Goal: Book appointment/travel/reservation

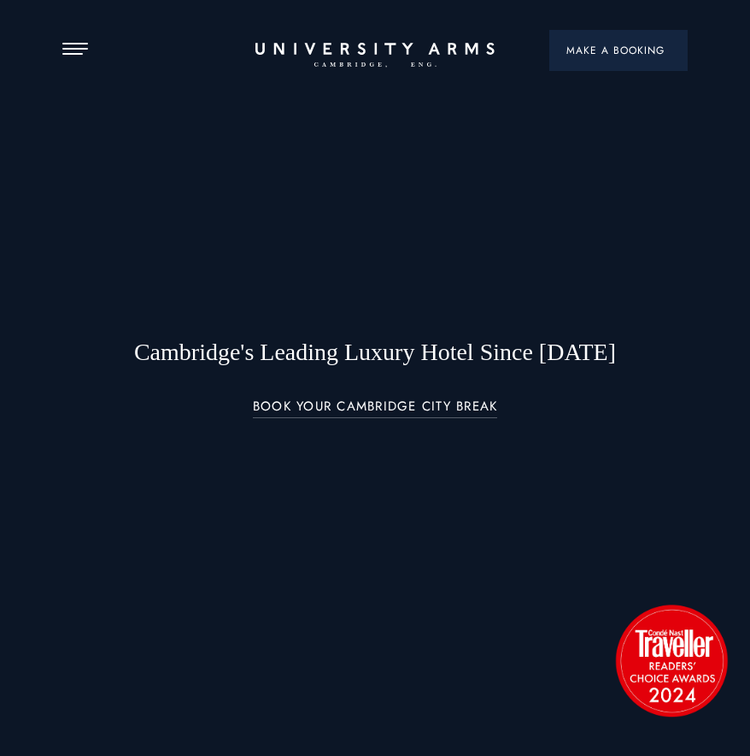
click at [627, 57] on span "Make a Booking" at bounding box center [619, 50] width 104 height 15
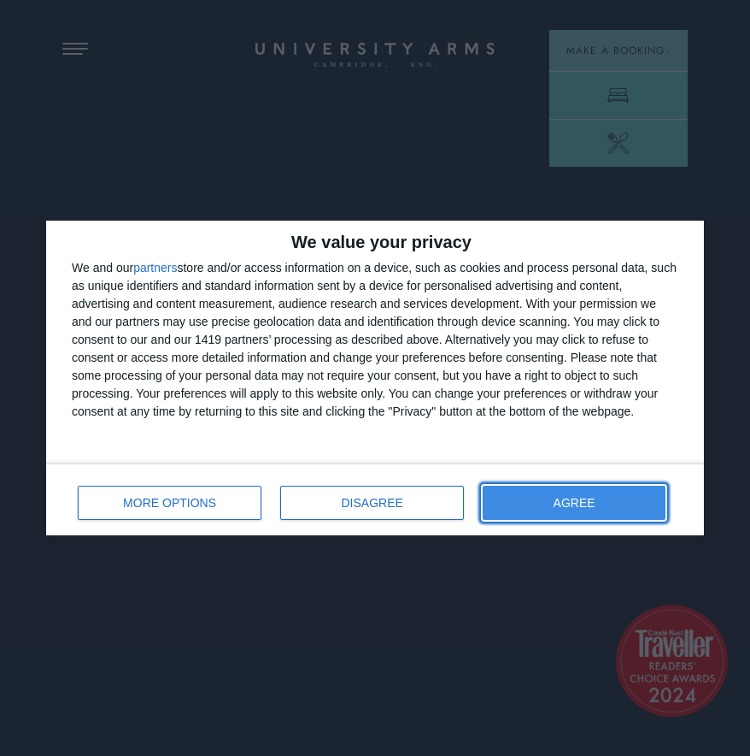
click at [555, 490] on button "AGREE" at bounding box center [574, 503] width 183 height 34
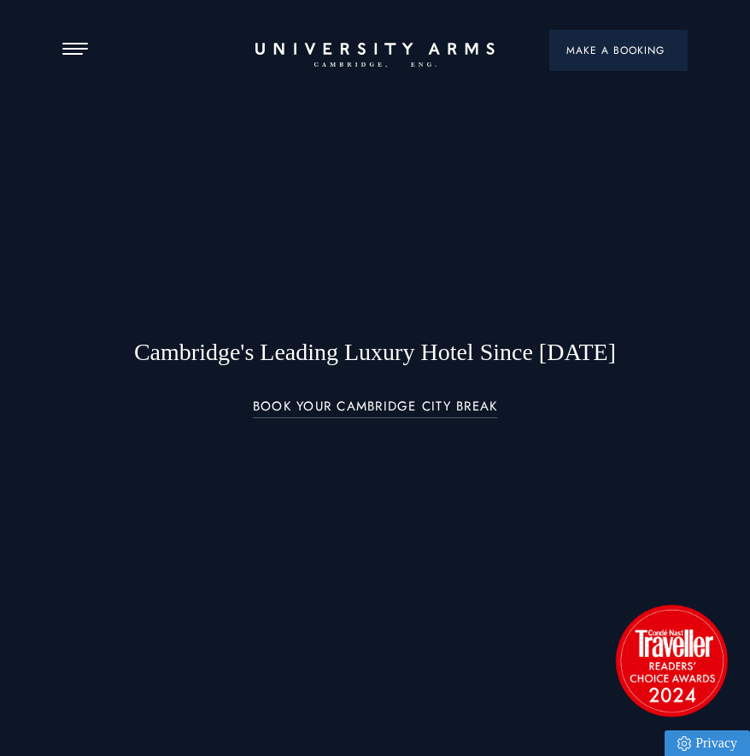
click at [590, 51] on span "Make a Booking" at bounding box center [619, 50] width 104 height 15
click at [615, 50] on span "Make a Booking" at bounding box center [619, 50] width 104 height 15
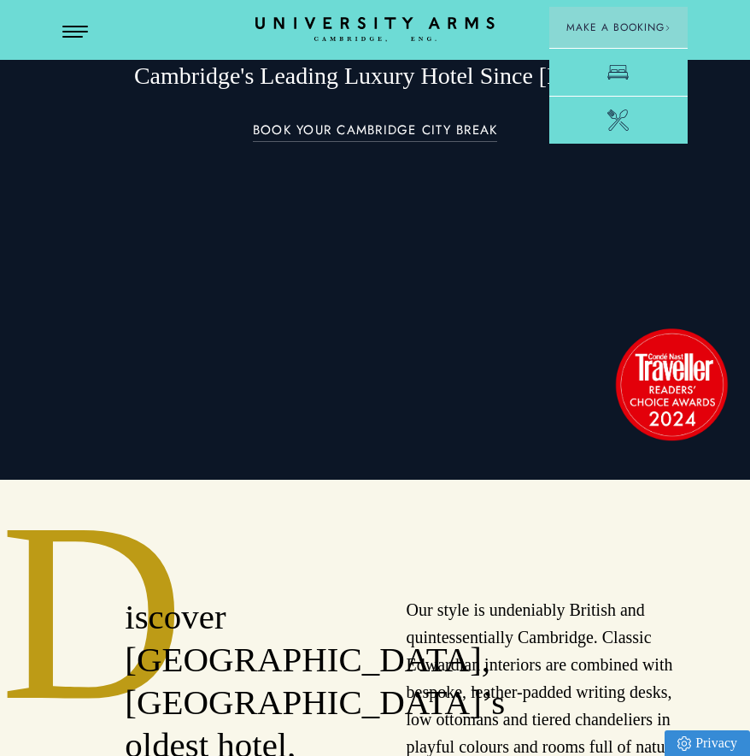
scroll to position [277, 0]
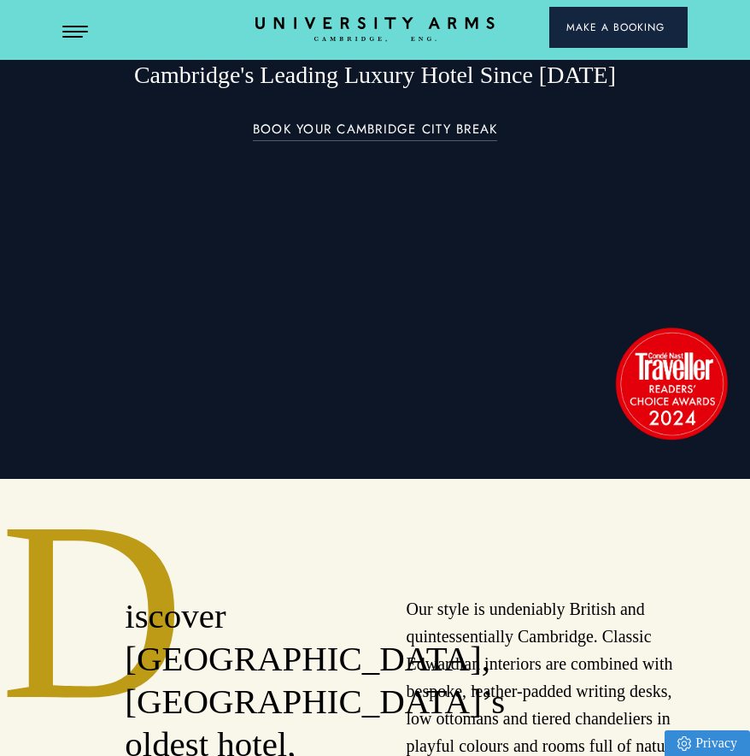
click at [610, 36] on button "Make a Booking" at bounding box center [619, 27] width 138 height 41
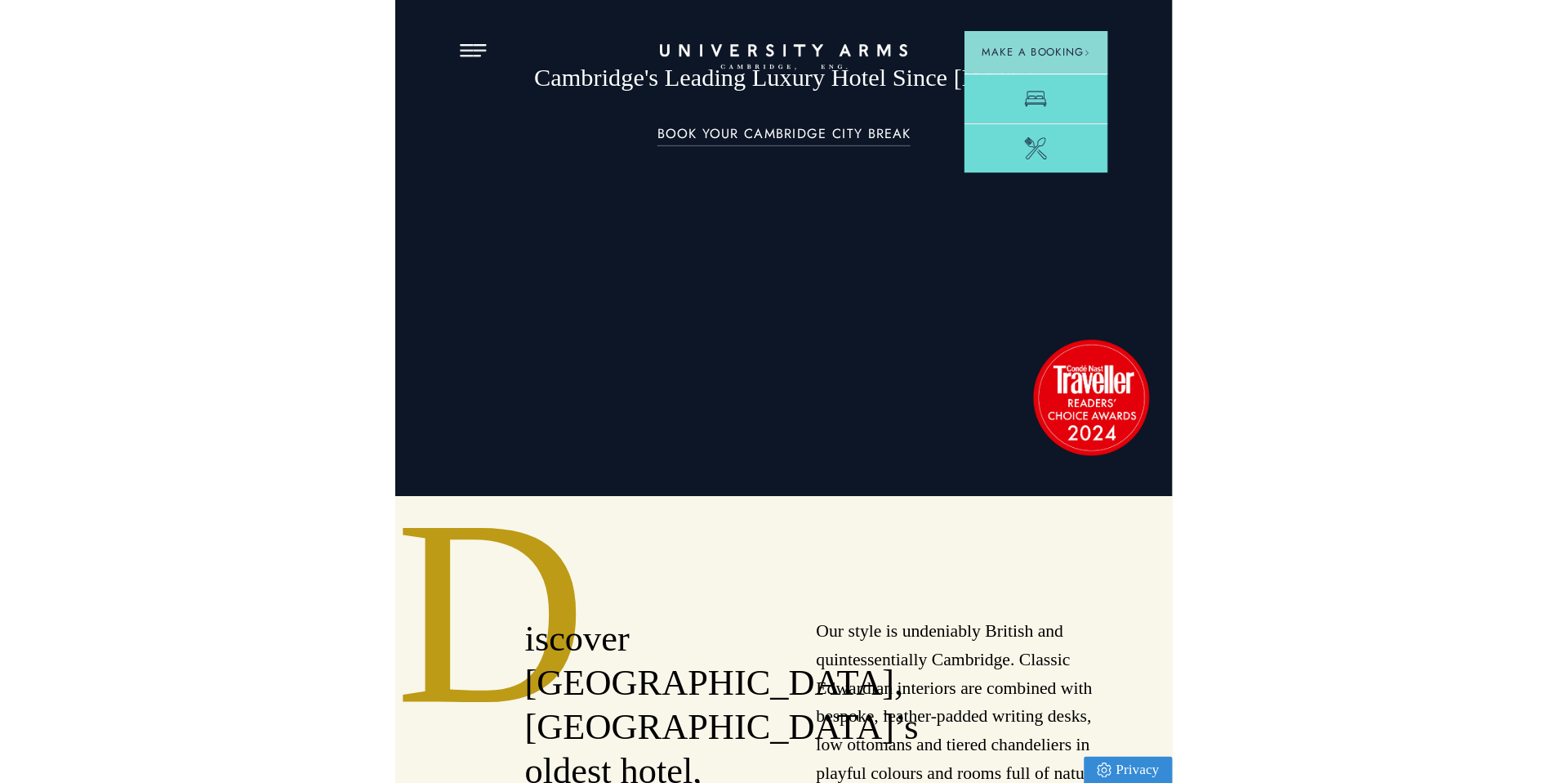
scroll to position [0, 0]
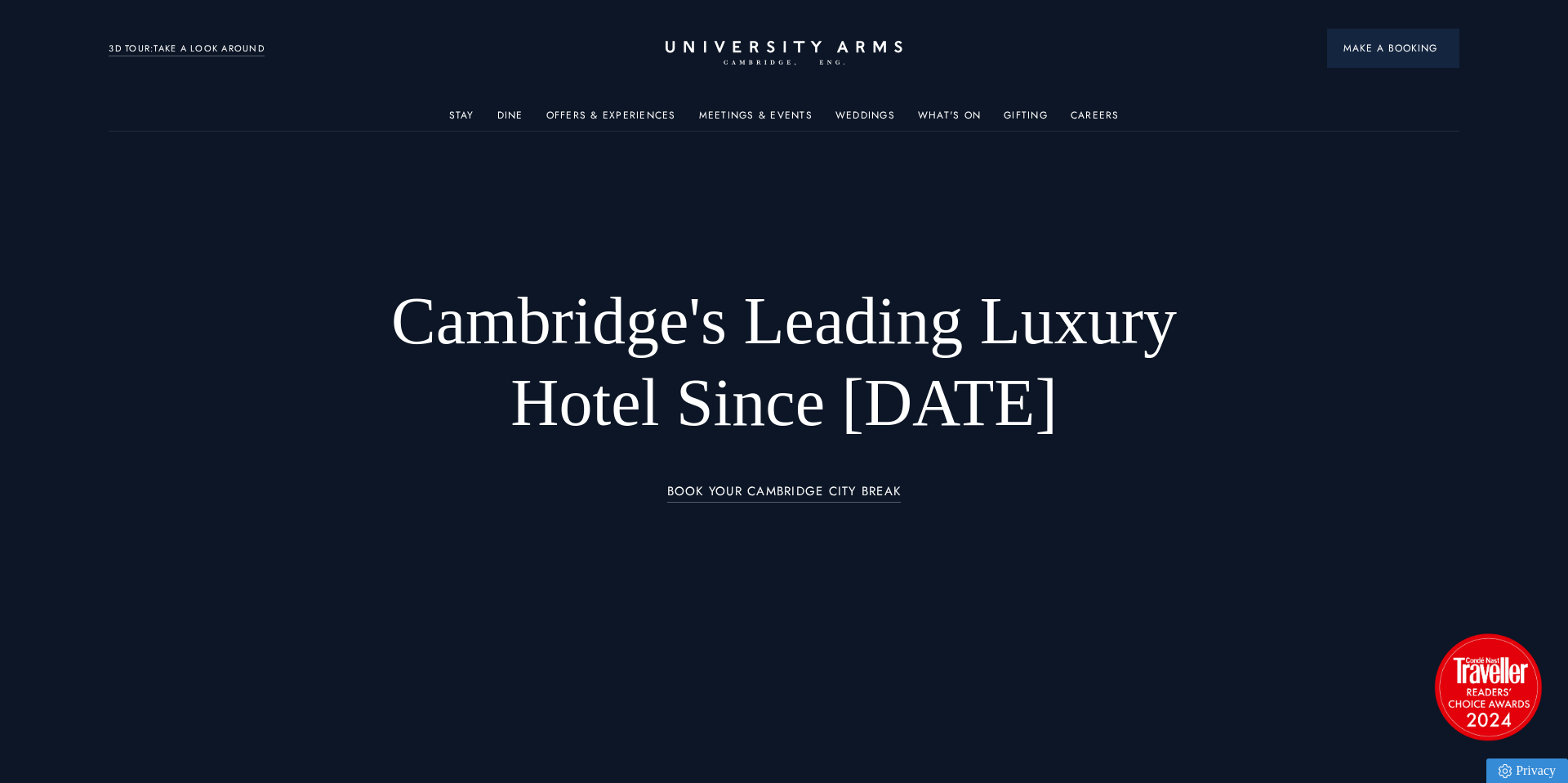
click at [717, 49] on span "Make a Booking" at bounding box center [1393, 48] width 99 height 14
click at [717, 54] on span "Make a Booking" at bounding box center [1393, 48] width 99 height 14
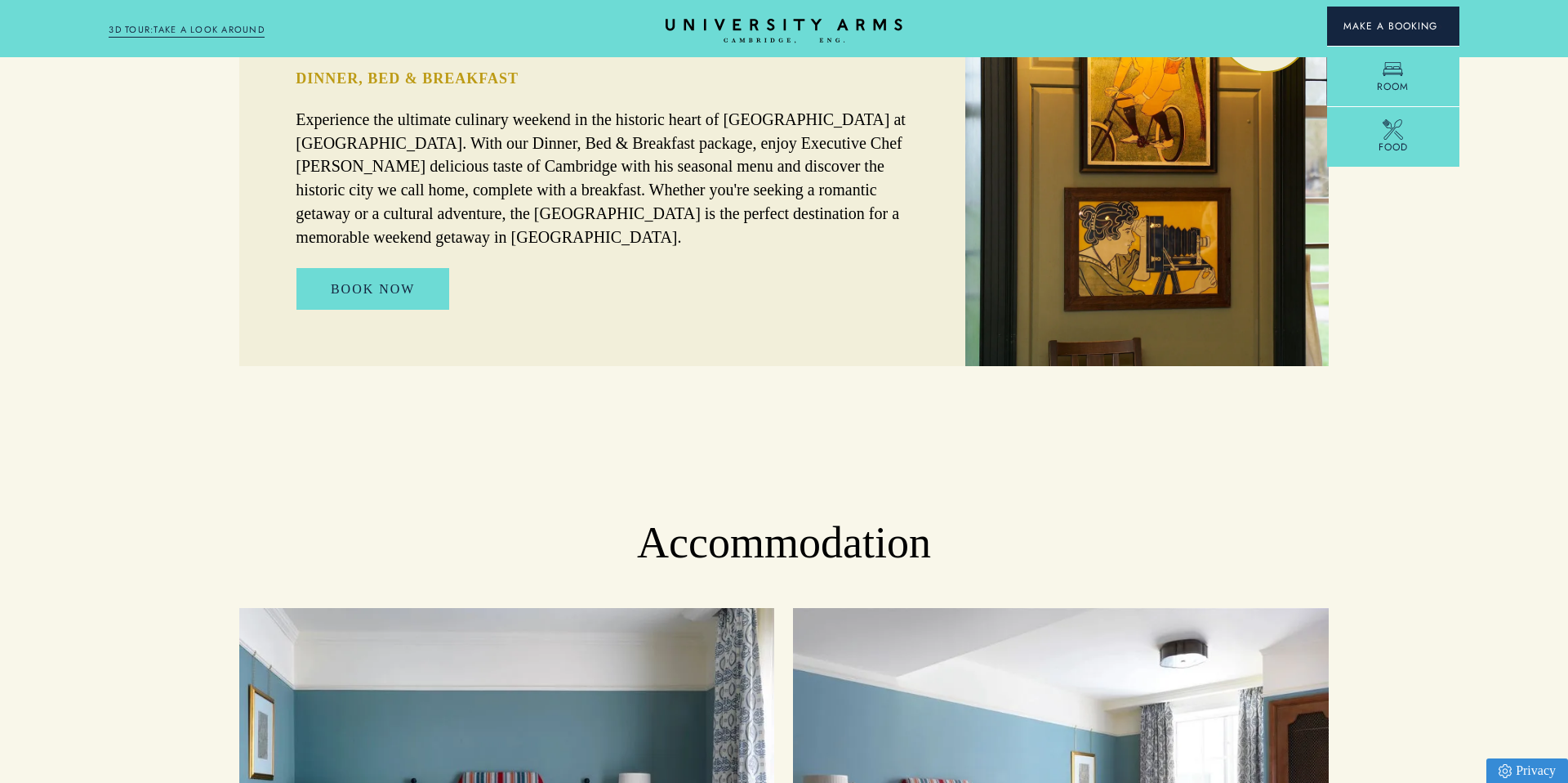
scroll to position [1358, 0]
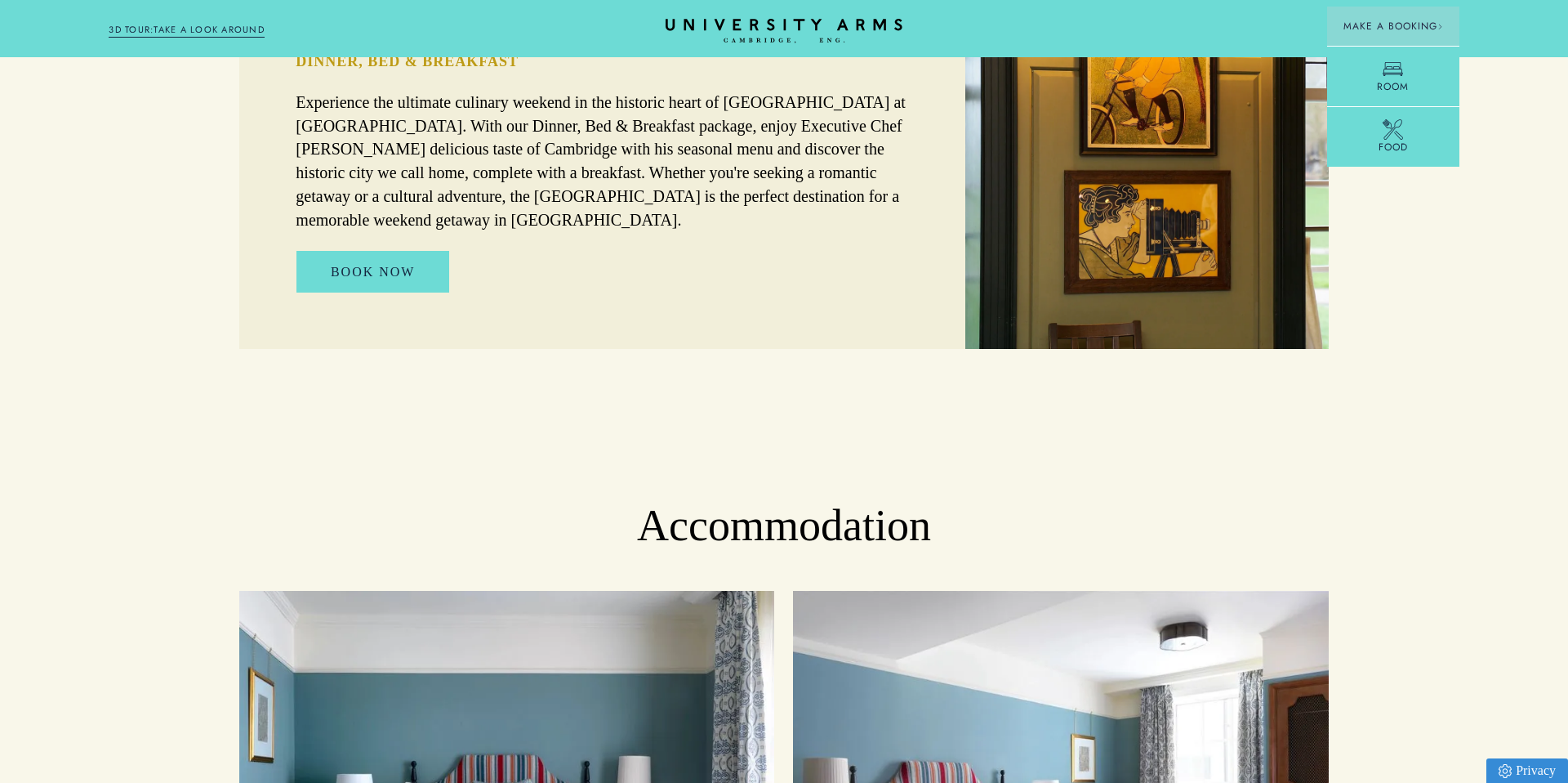
click at [353, 194] on div "Dinner, Bed & Breakfast Experience the ultimate culinary weekend in the histori…" at bounding box center [602, 172] width 726 height 354
click at [356, 250] on link "Book Now" at bounding box center [373, 272] width 154 height 42
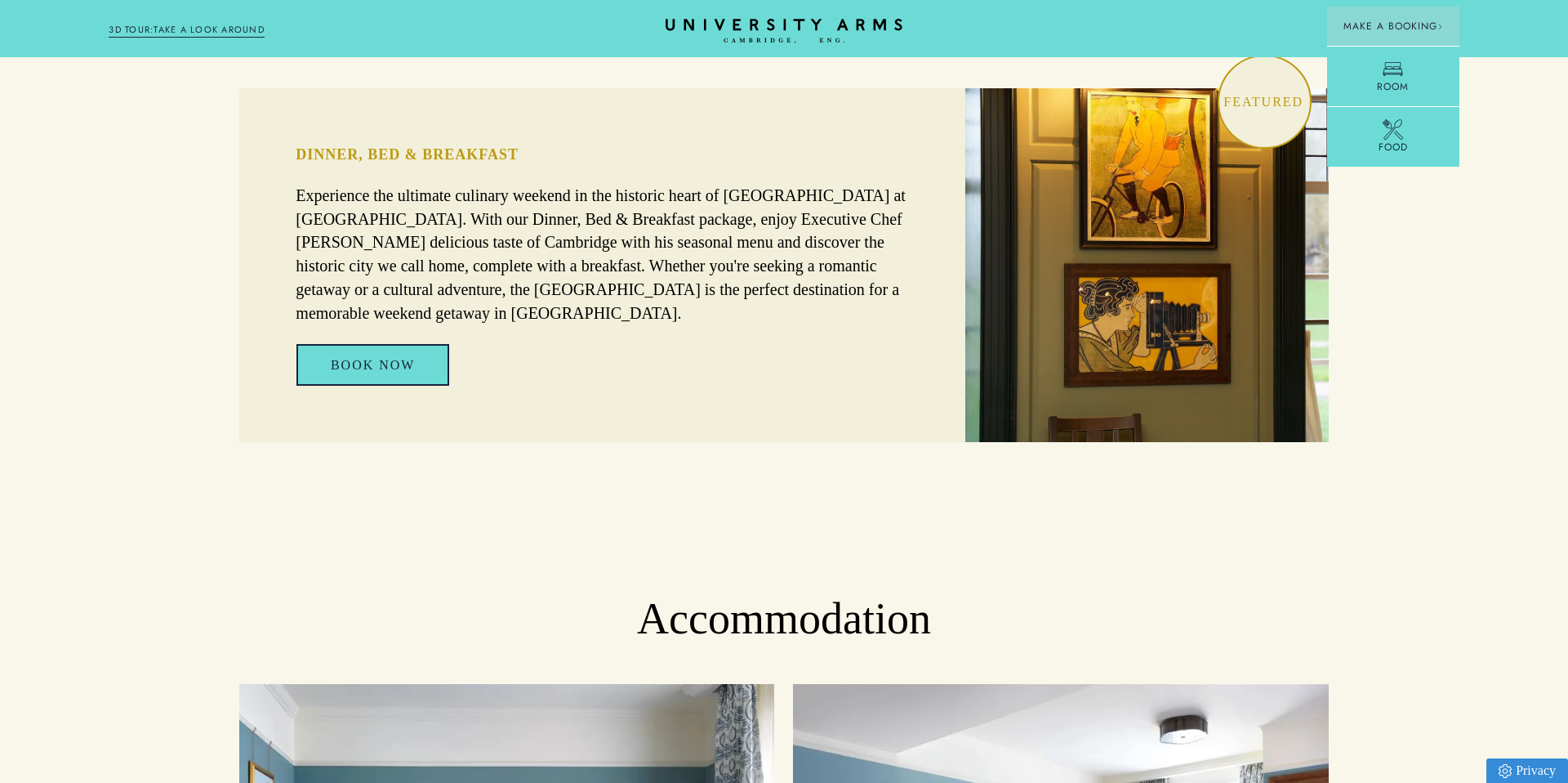
scroll to position [1222, 0]
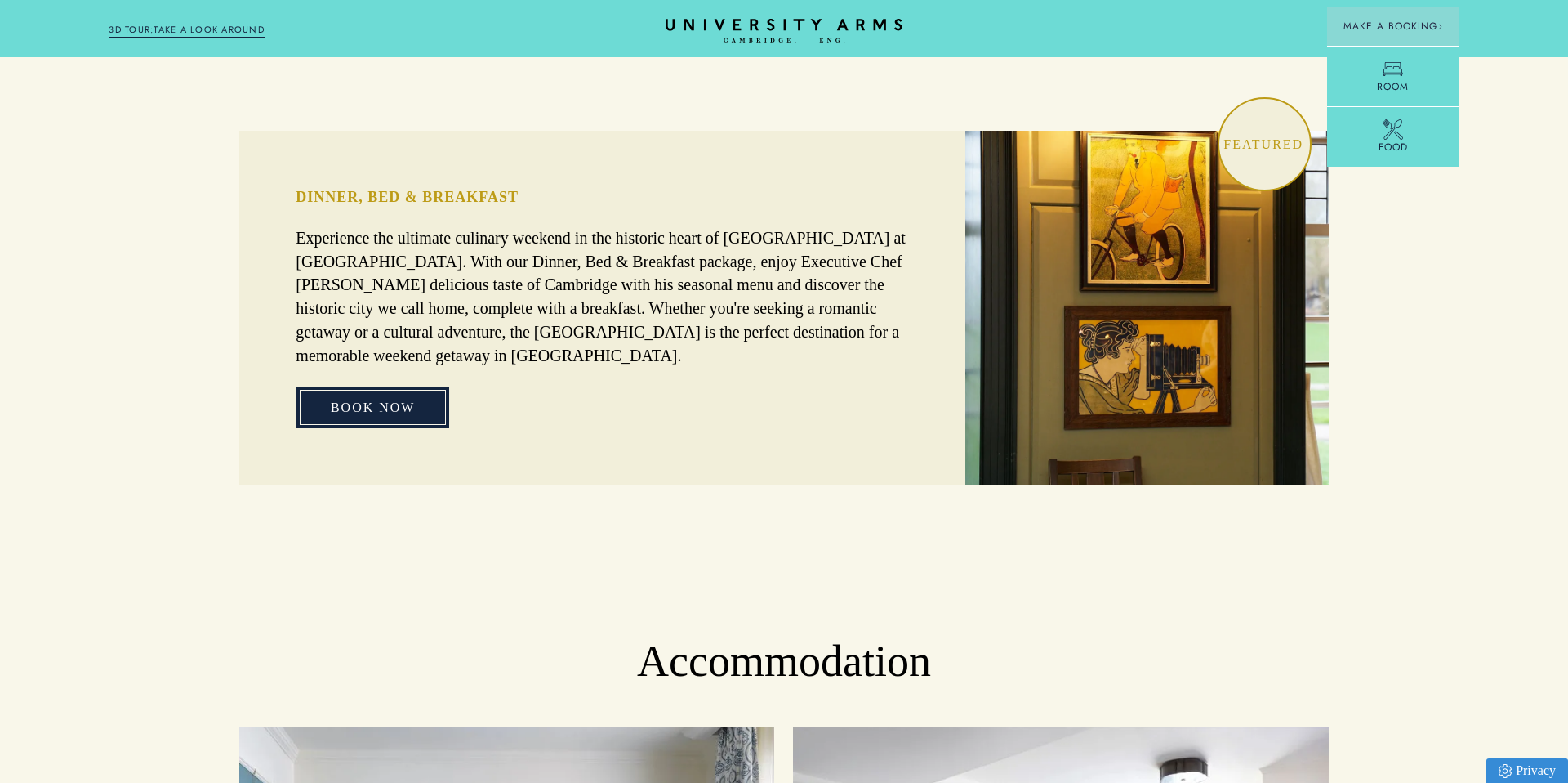
click at [345, 386] on link "Book Now" at bounding box center [373, 407] width 154 height 42
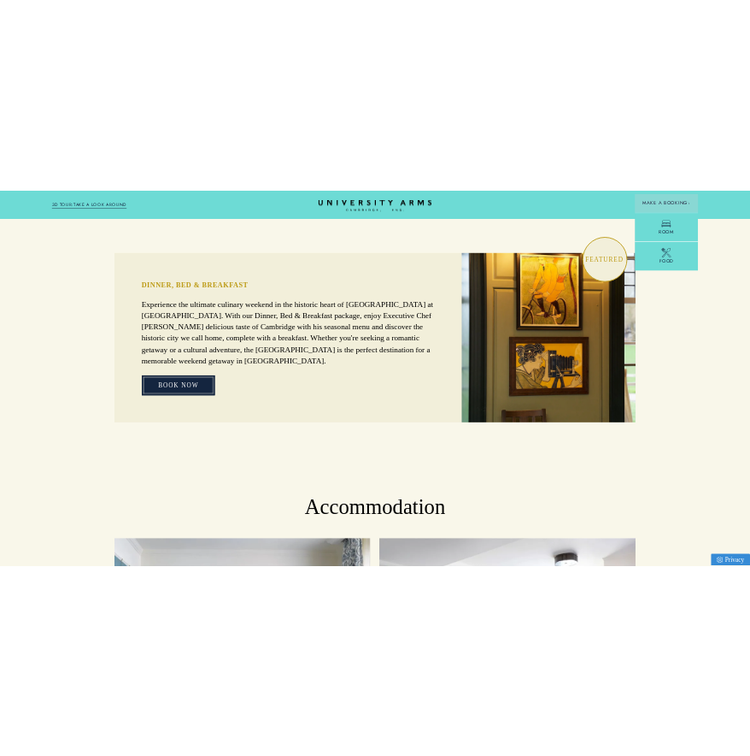
scroll to position [1307, 0]
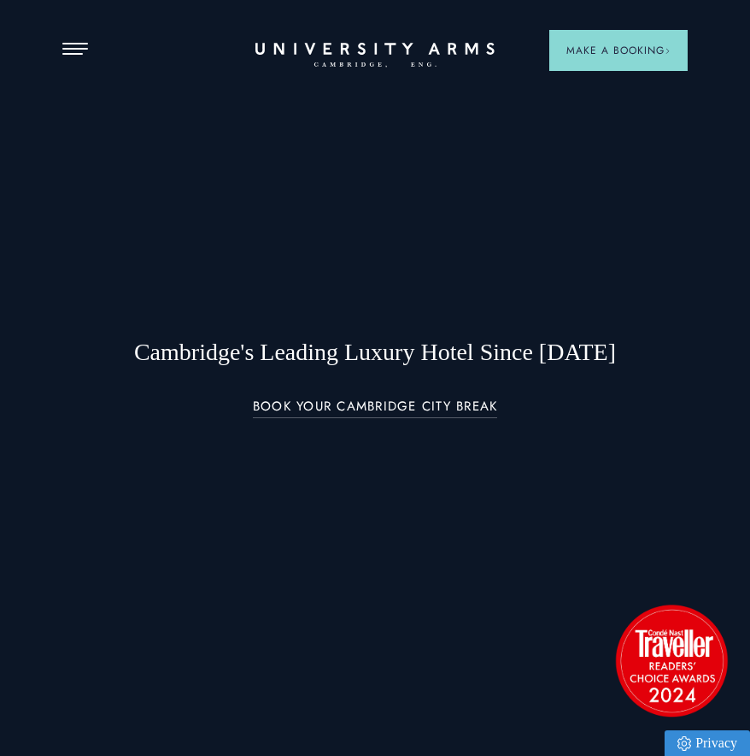
click at [603, 73] on div at bounding box center [375, 378] width 750 height 756
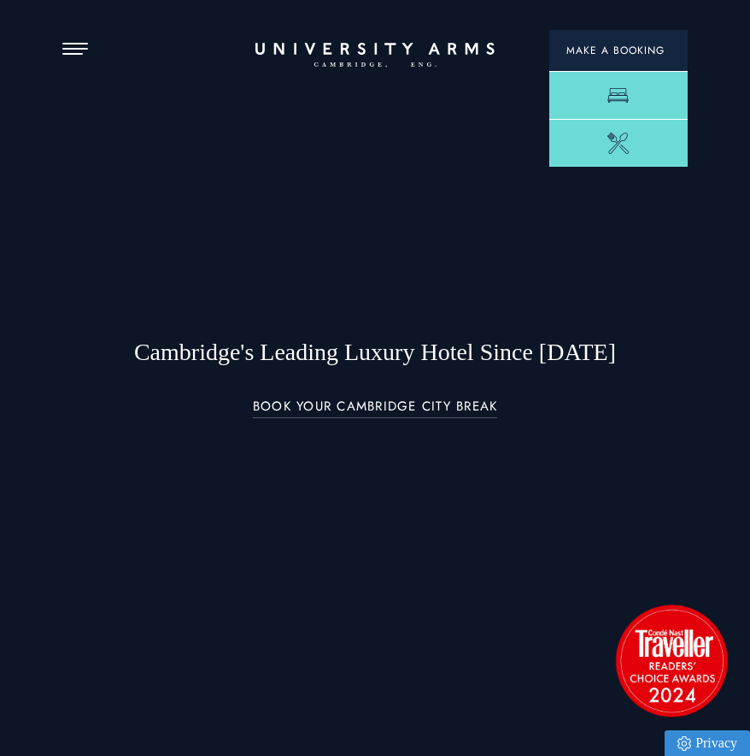
click at [603, 45] on span "Make a Booking" at bounding box center [619, 50] width 104 height 15
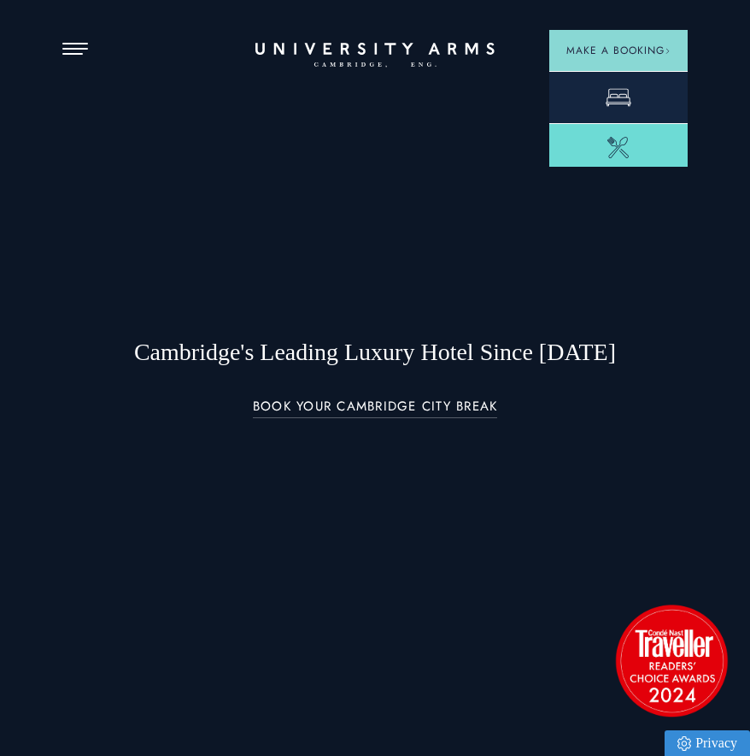
click at [591, 96] on link "Room" at bounding box center [619, 97] width 138 height 52
